Goal: Check status: Check status

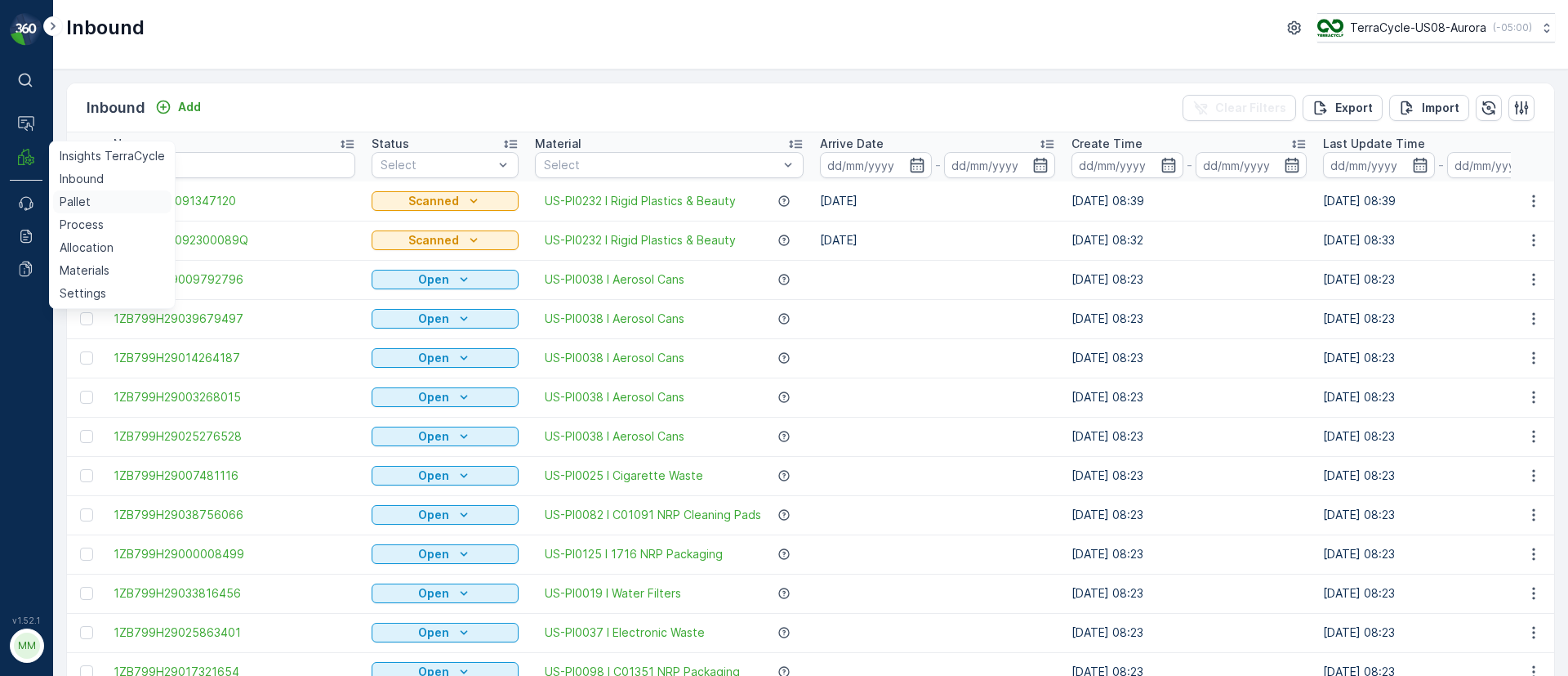
click at [76, 203] on p "Pallet" at bounding box center [75, 202] width 31 height 16
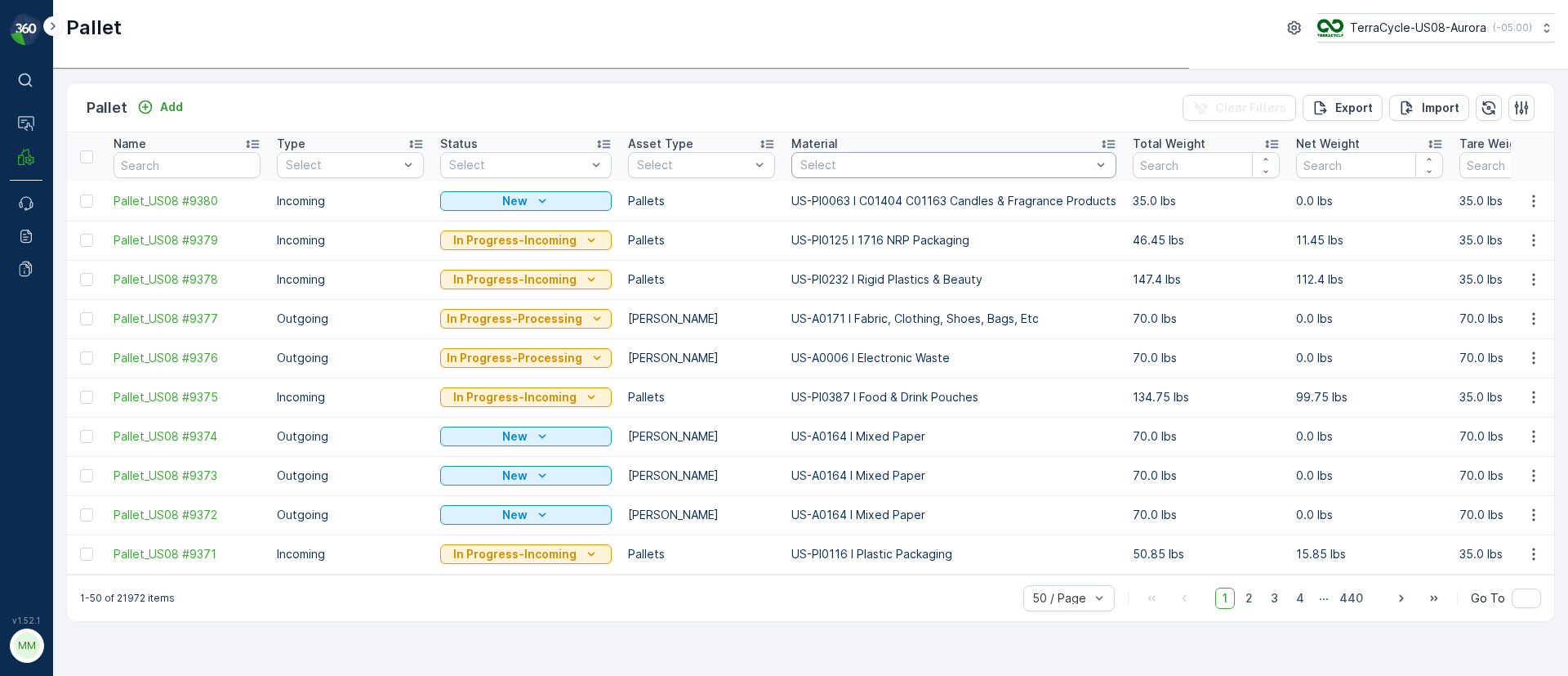
click at [873, 152] on div "Select" at bounding box center [954, 165] width 325 height 26
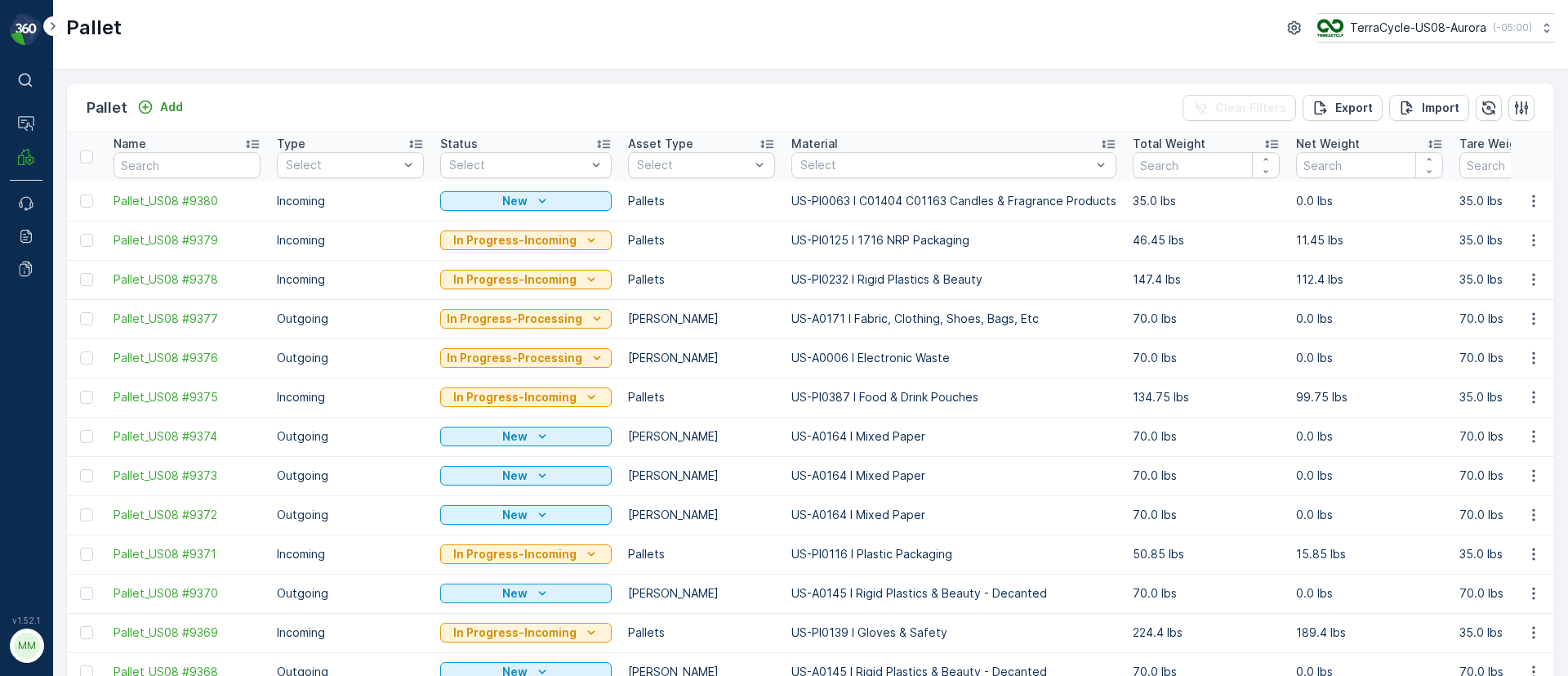
click at [832, 155] on div "Select" at bounding box center [954, 165] width 325 height 26
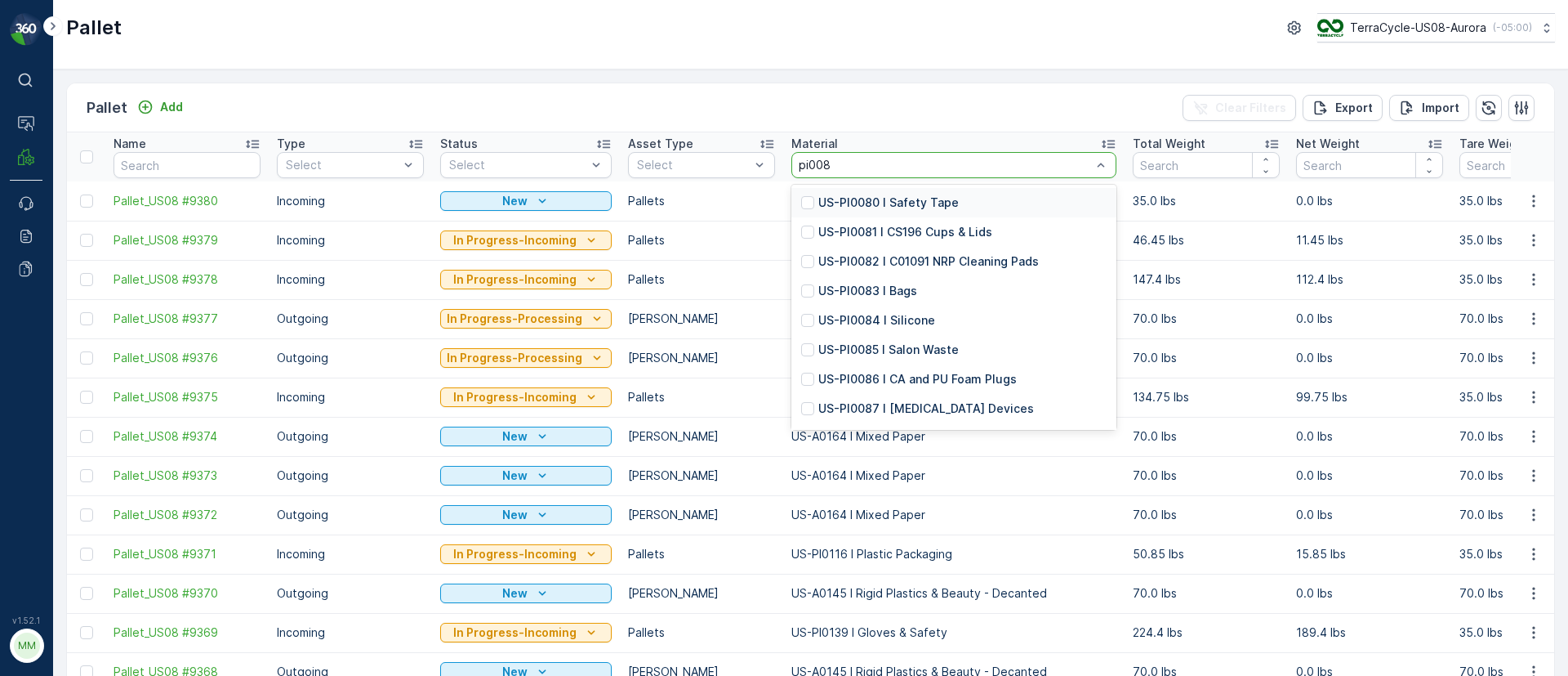
type input "pi0081"
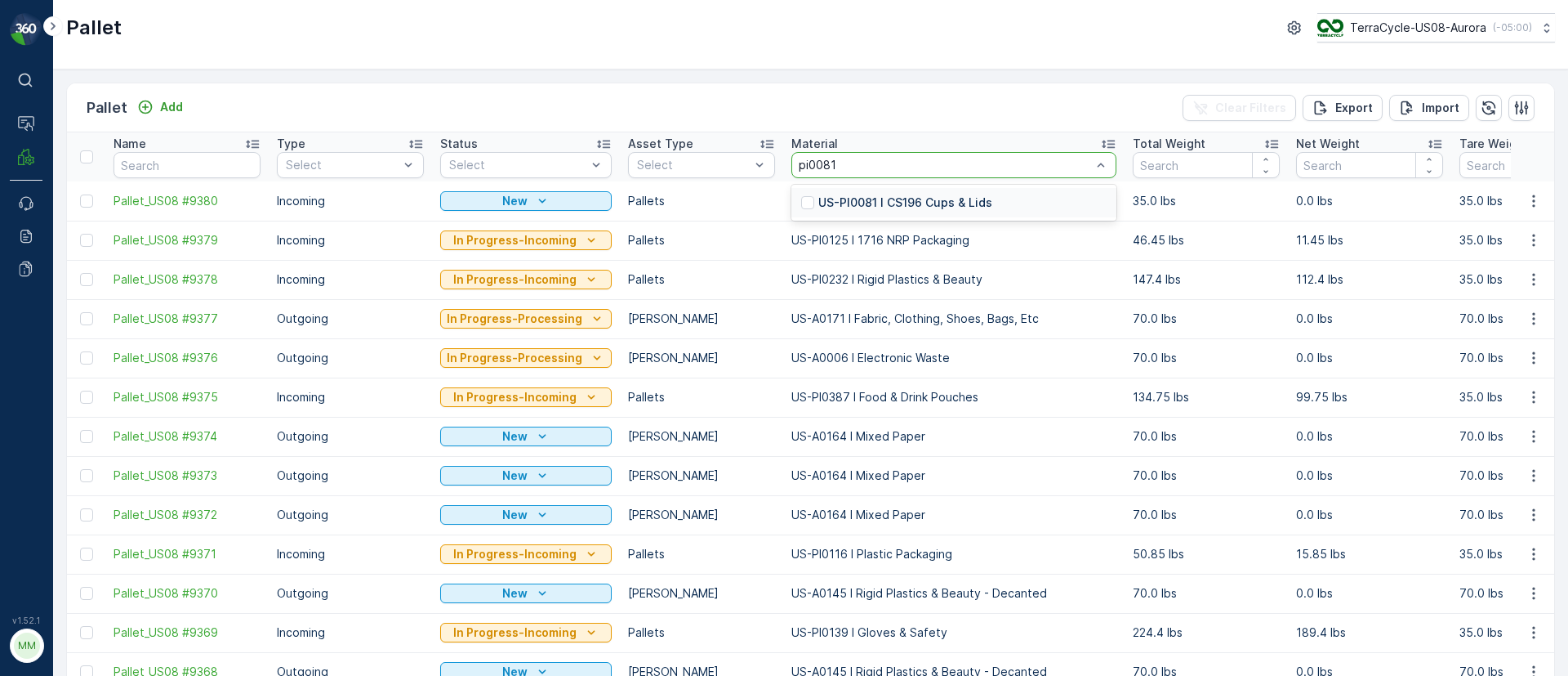
click at [940, 199] on p "US-PI0081 I CS196 Cups & Lids" at bounding box center [905, 203] width 174 height 16
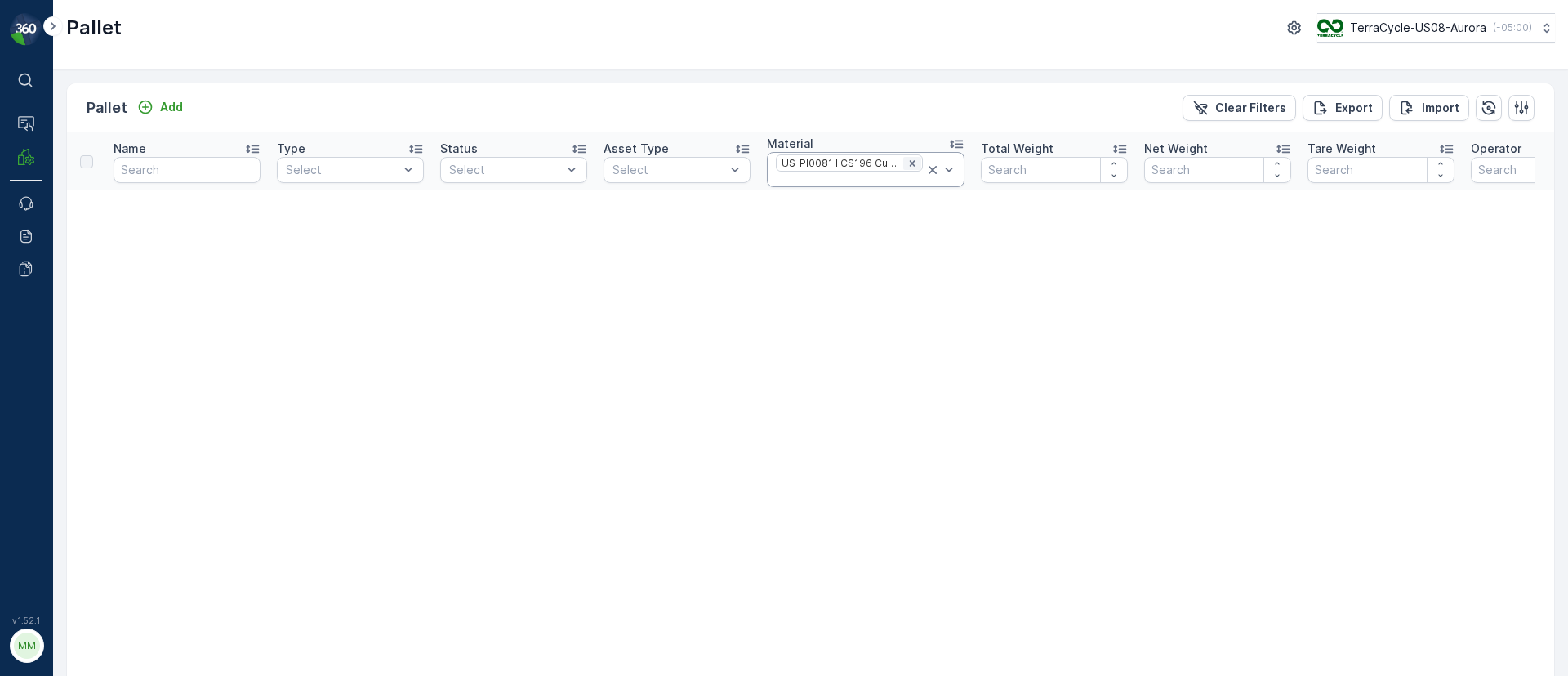
click at [907, 158] on icon "Remove US-PI0081 I CS196 Cups & Lids" at bounding box center [912, 163] width 12 height 12
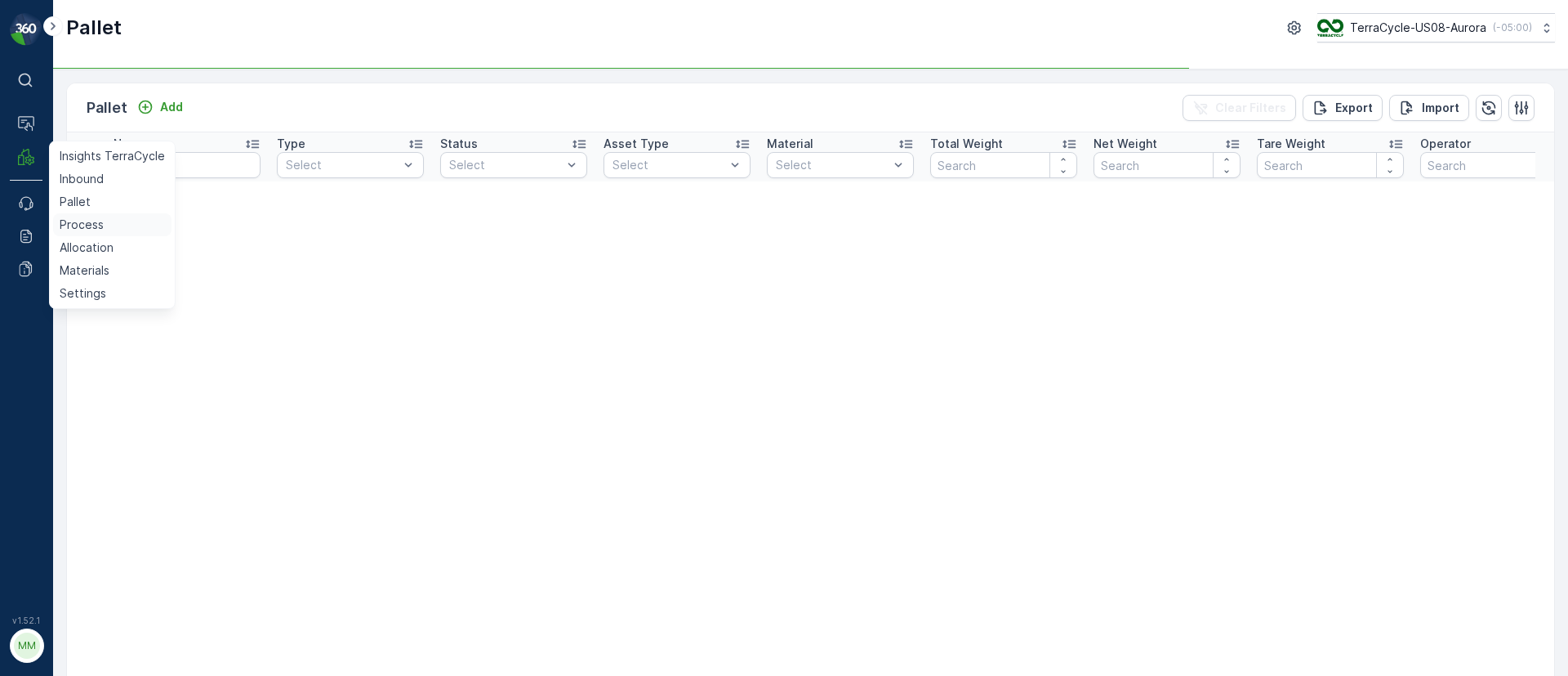
click at [93, 227] on p "Process" at bounding box center [81, 225] width 44 height 16
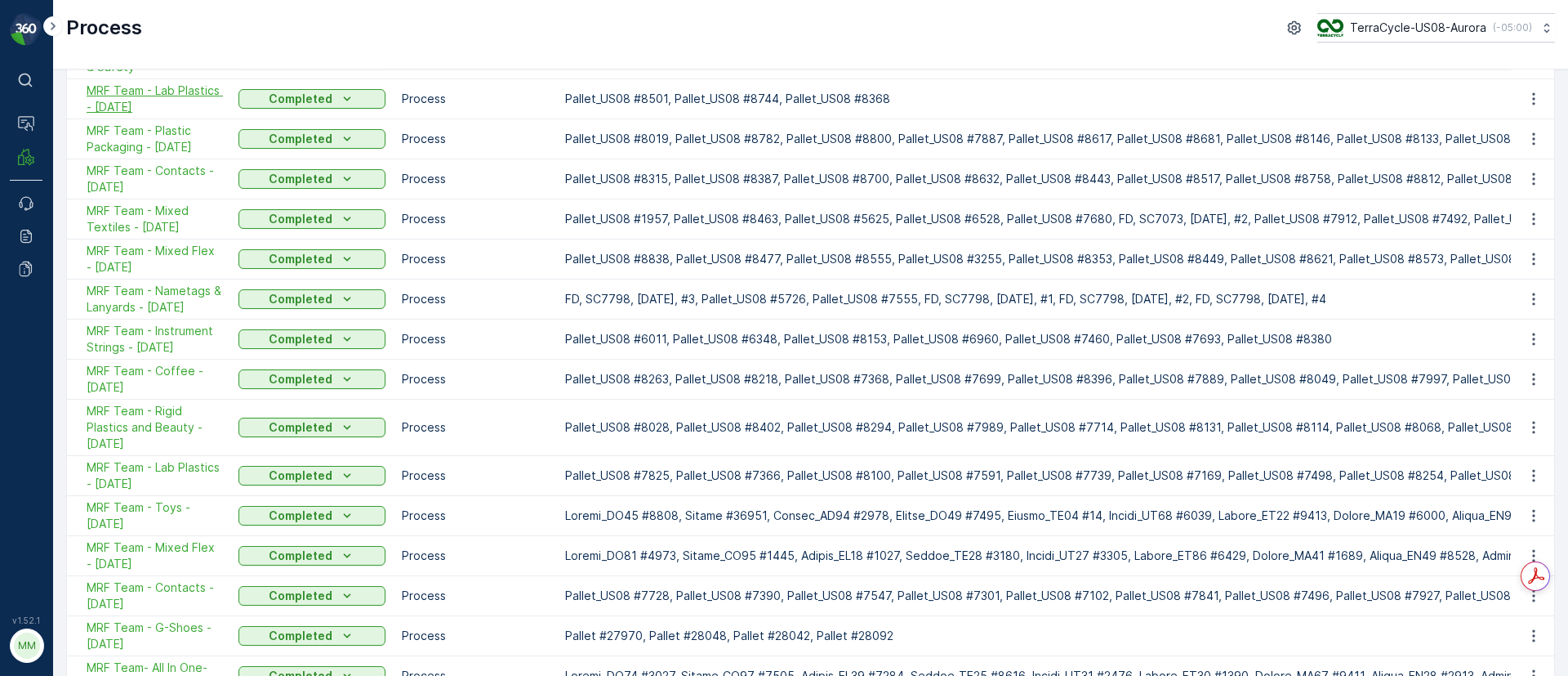
scroll to position [408, 0]
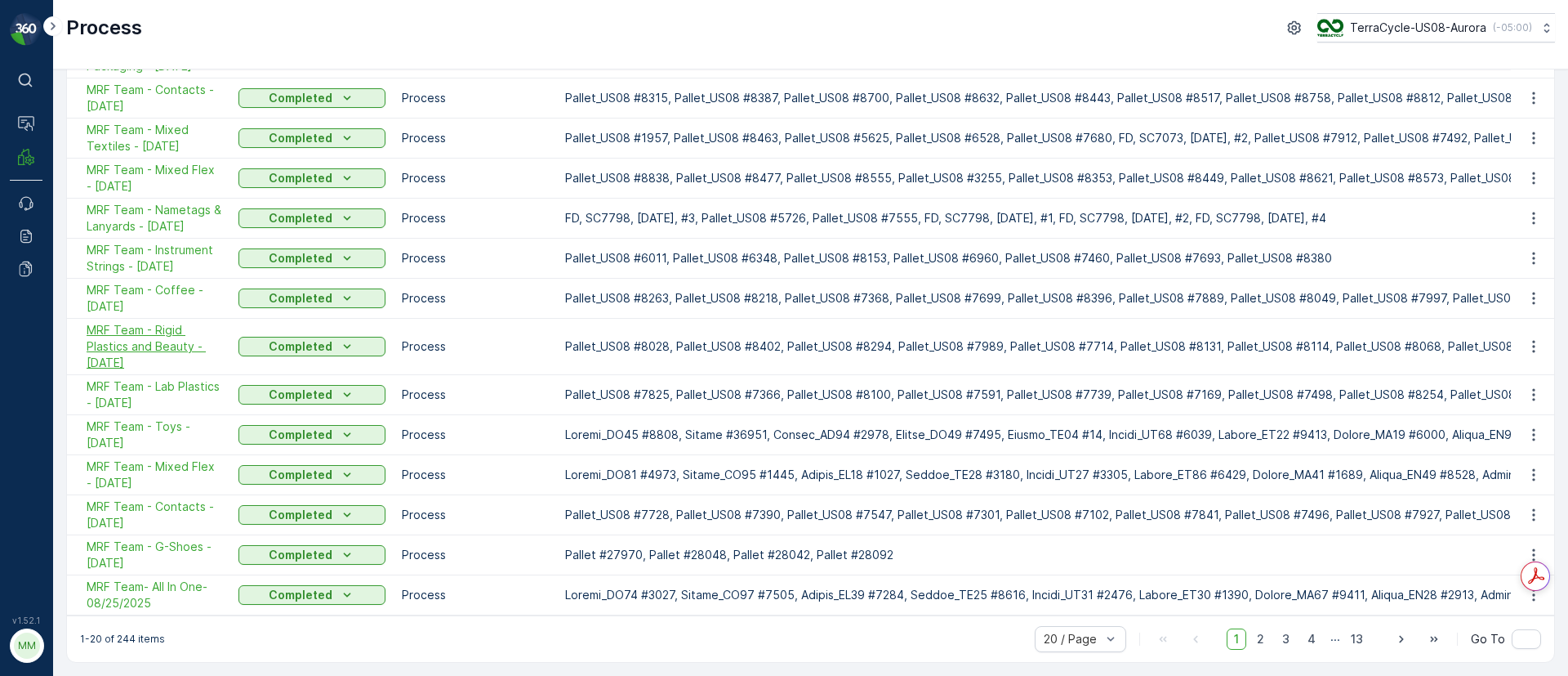
click at [168, 336] on span "MRF Team - Rigid Plastics and Beauty - [DATE]" at bounding box center [154, 347] width 136 height 49
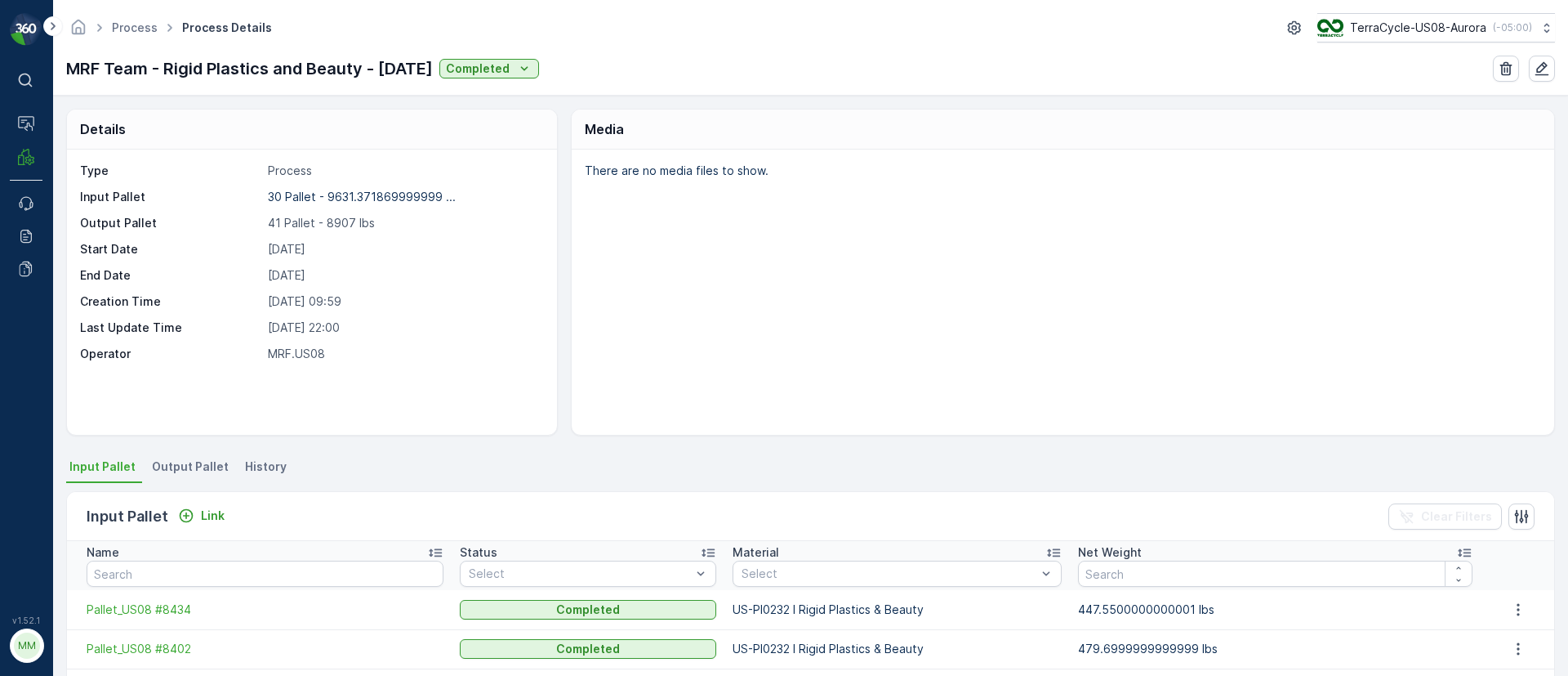
click at [180, 465] on span "Output Pallet" at bounding box center [190, 466] width 76 height 16
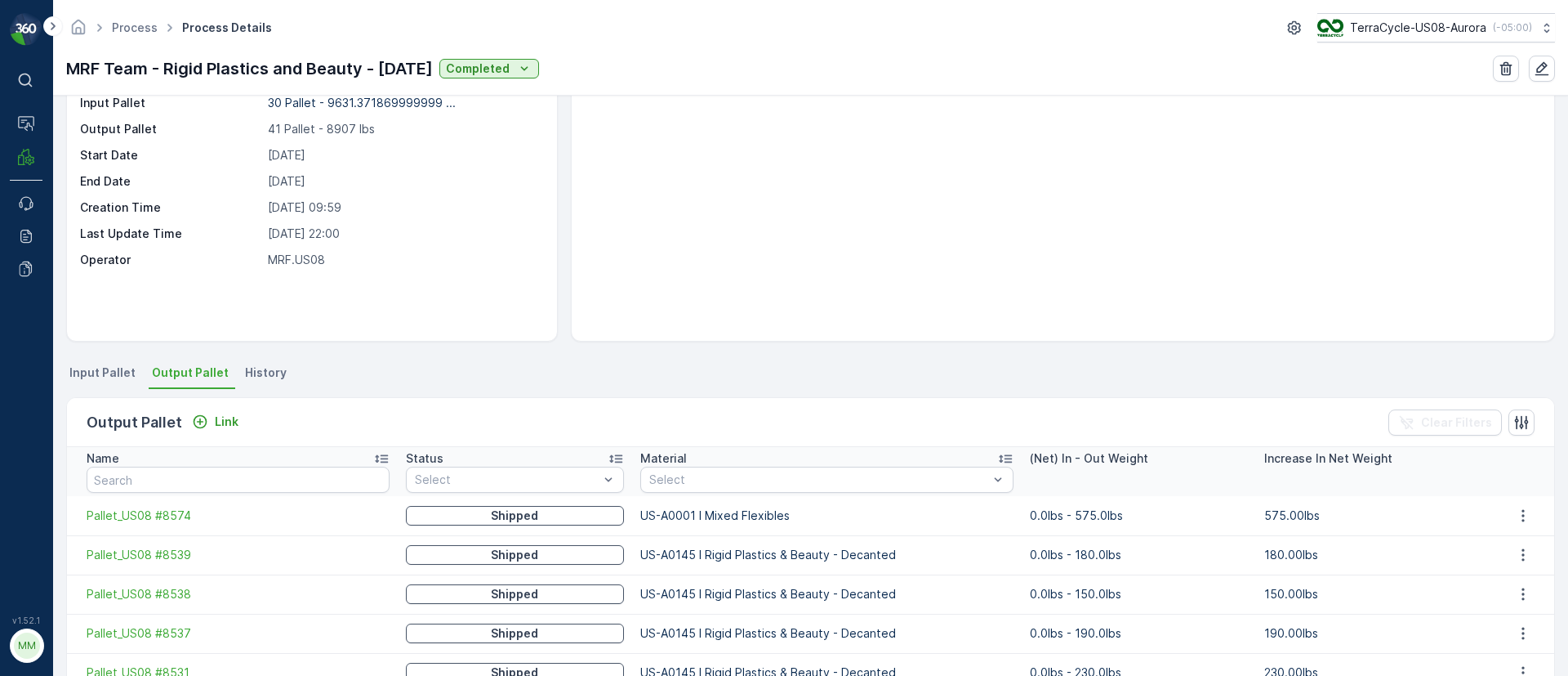
scroll to position [245, 0]
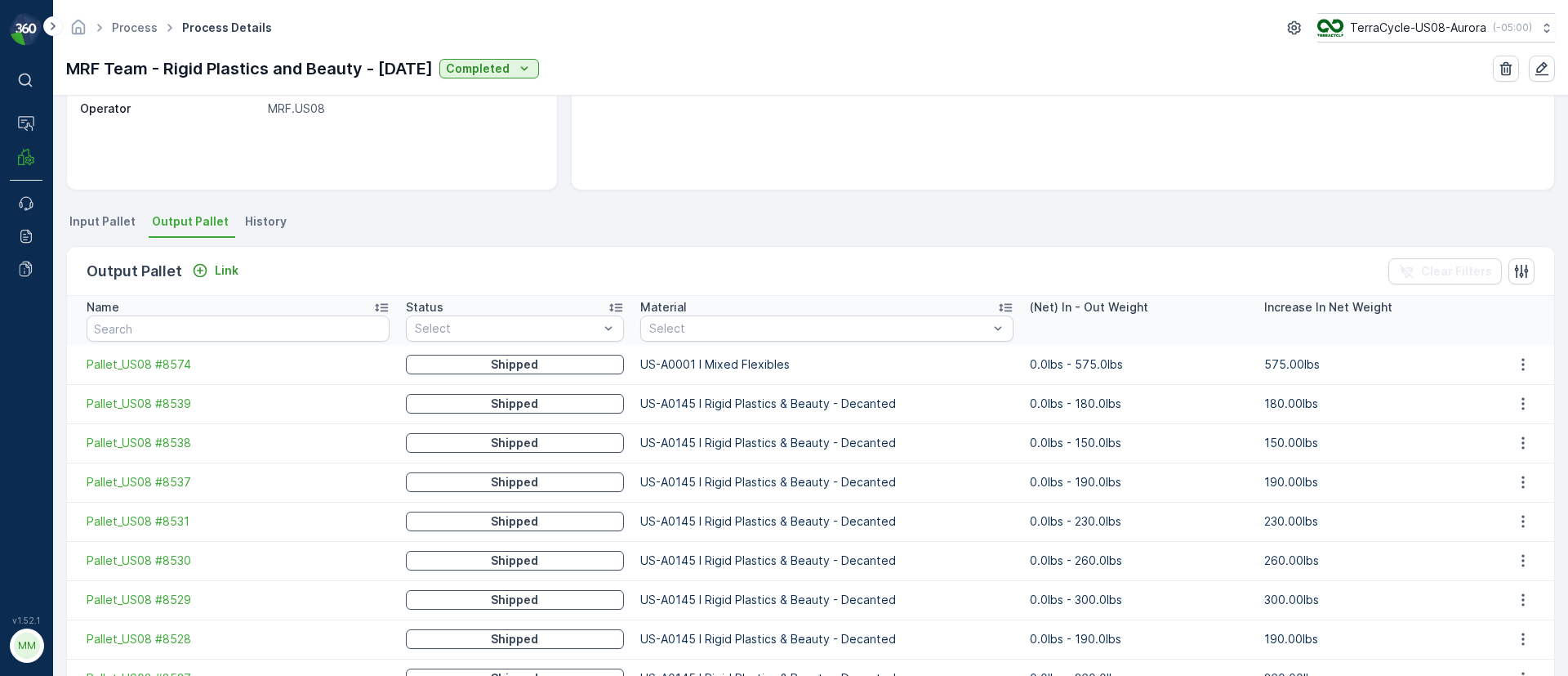
click at [997, 301] on icon at bounding box center [1005, 307] width 16 height 16
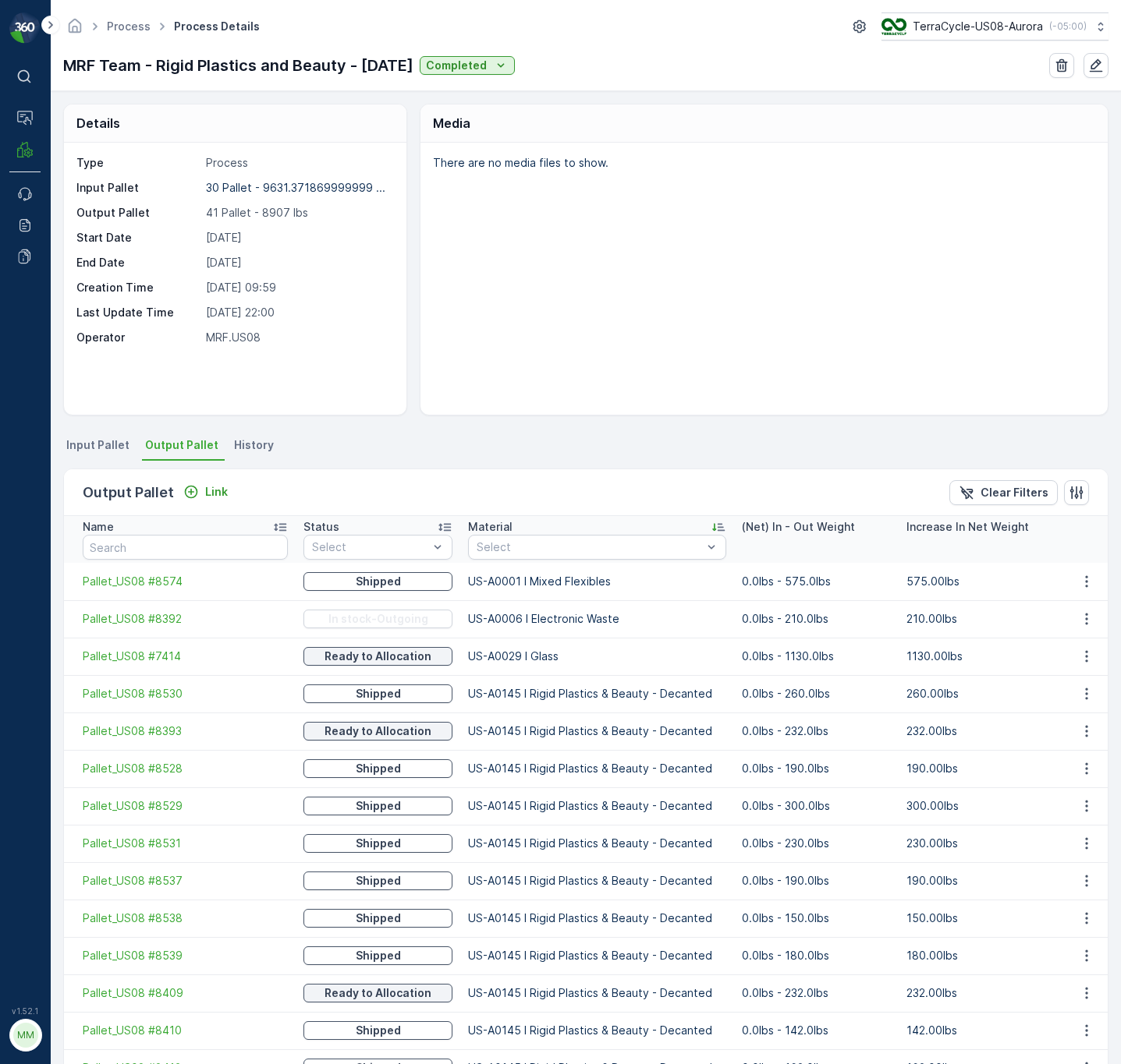
click at [525, 644] on p "US-A0029 I Glass" at bounding box center [597, 656] width 258 height 15
drag, startPoint x: 709, startPoint y: 655, endPoint x: 884, endPoint y: 665, distance: 175.3
click at [884, 644] on tr "Pallet_US08 #7414 Ready to Allocation US-A0029 I Glass 0.0lbs - 1130.0lbs 1130.…" at bounding box center [585, 657] width 1044 height 38
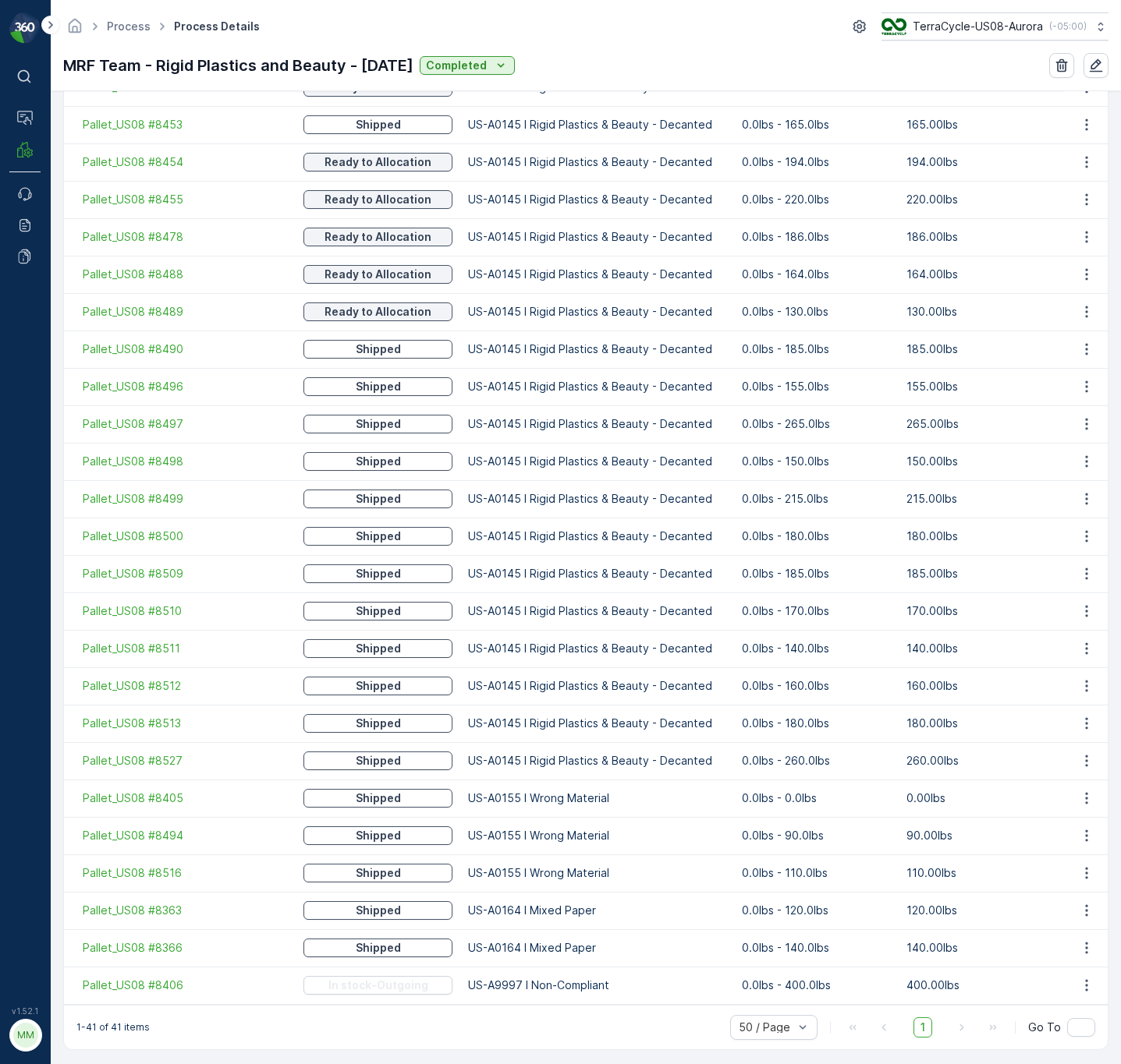
scroll to position [1100, 0]
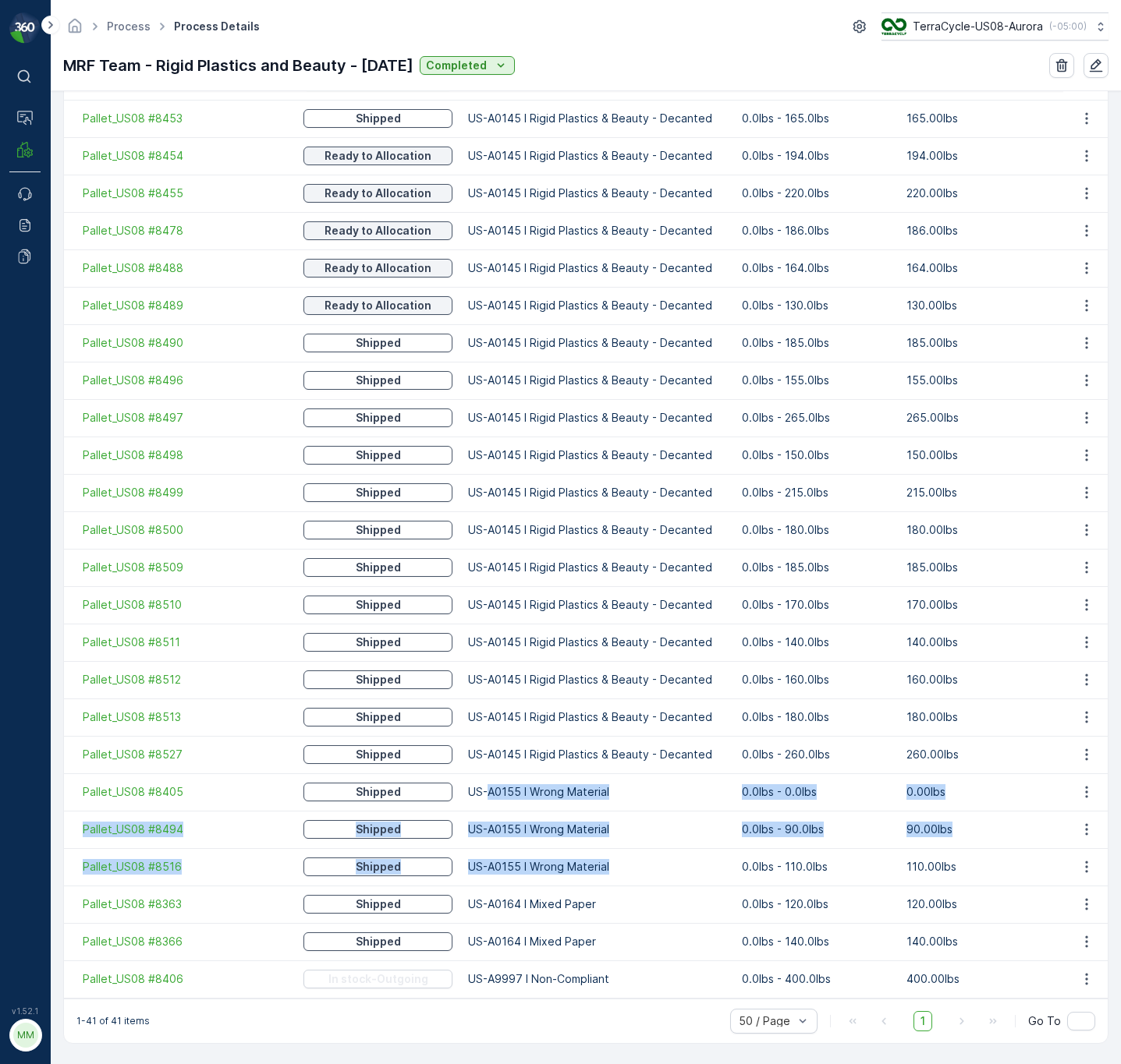
drag, startPoint x: 593, startPoint y: 866, endPoint x: 472, endPoint y: 781, distance: 147.9
click at [472, 644] on tbody "Pallet_US08 #8574 Shipped US-A0001 I Mixed Flexibles 0.0lbs - 575.0lbs 575.00lb…" at bounding box center [585, 230] width 1044 height 1535
